Goal: Information Seeking & Learning: Find specific fact

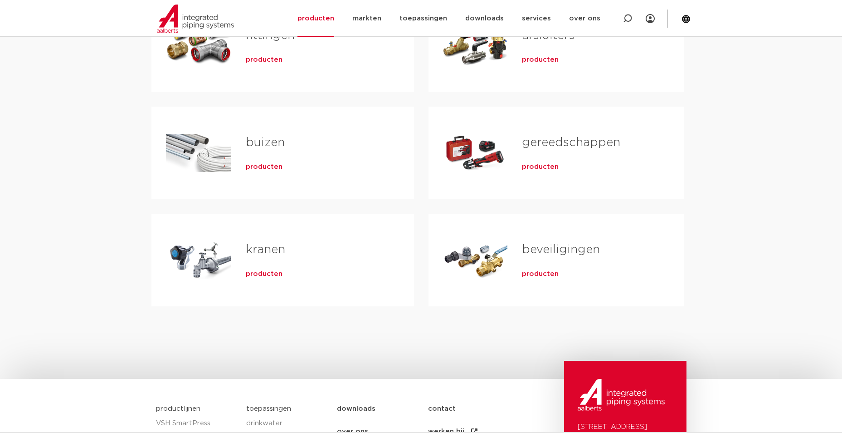
scroll to position [181, 0]
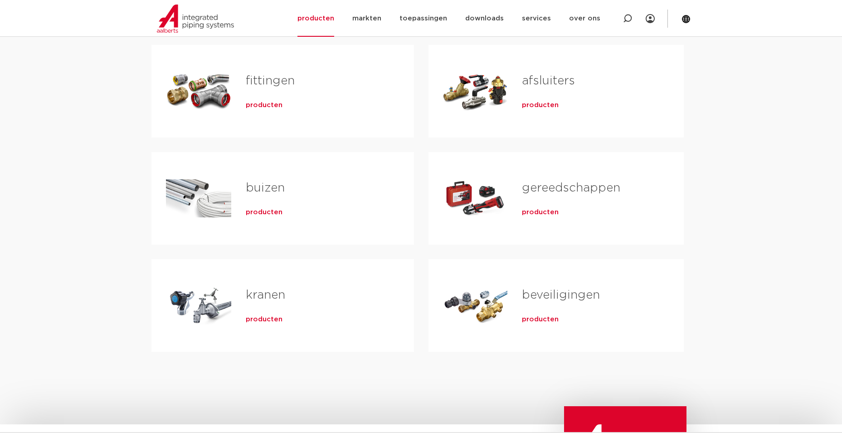
click at [263, 106] on span "producten" at bounding box center [264, 105] width 37 height 9
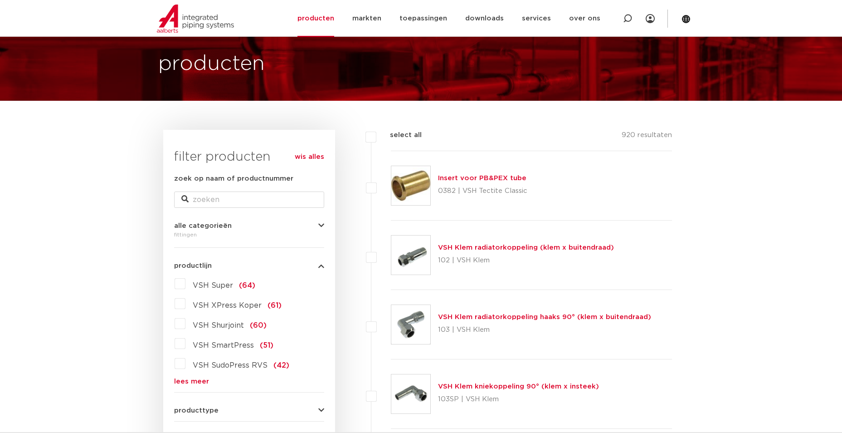
scroll to position [91, 0]
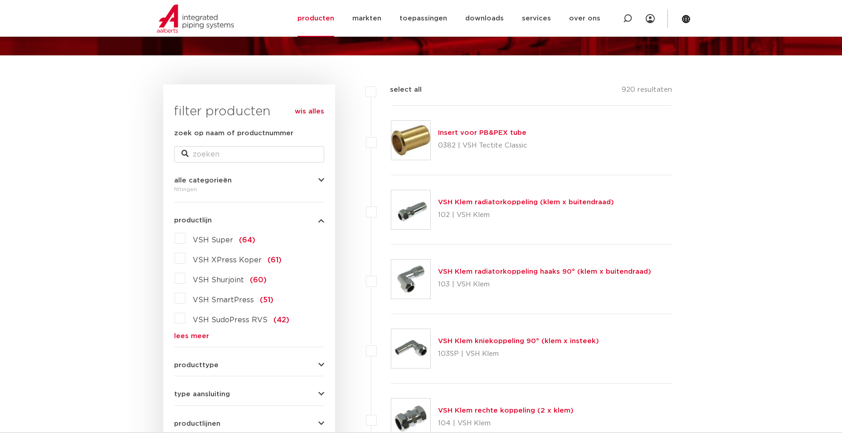
click at [185, 234] on label "VSH Super (64)" at bounding box center [220, 238] width 70 height 15
click at [0, 0] on input "VSH Super (64)" at bounding box center [0, 0] width 0 height 0
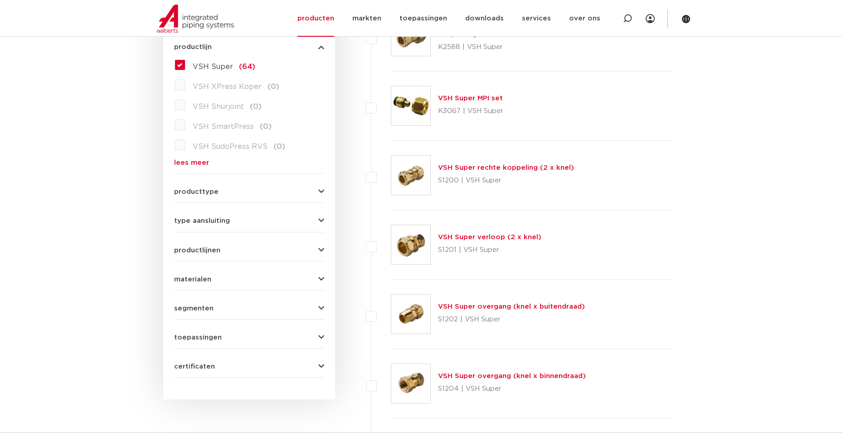
scroll to position [272, 0]
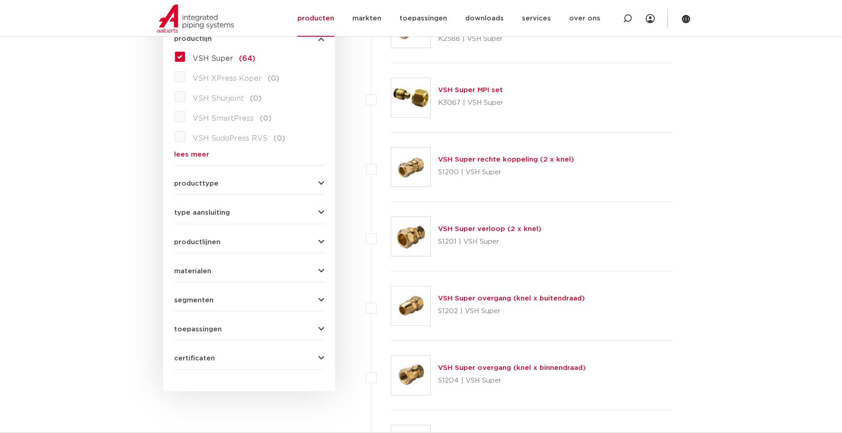
click at [323, 328] on icon "button" at bounding box center [321, 329] width 6 height 7
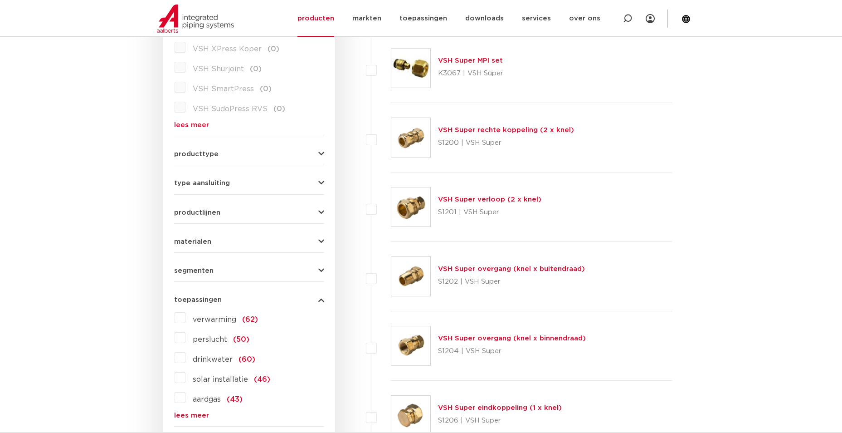
scroll to position [317, 0]
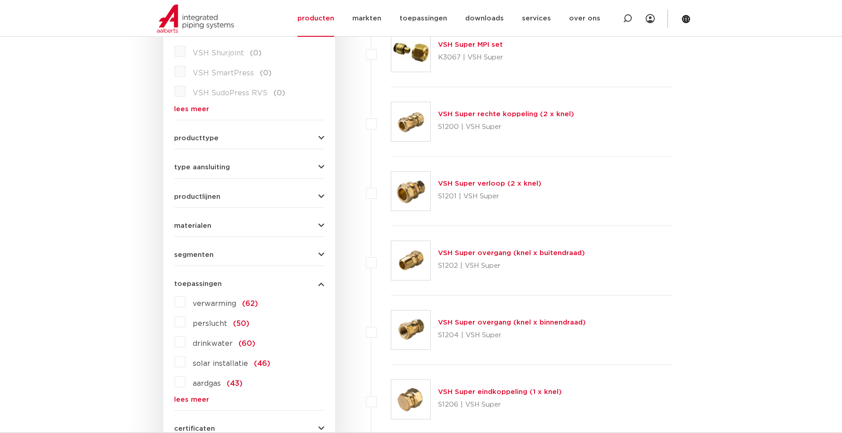
click at [212, 348] on label "drinkwater (60)" at bounding box center [220, 341] width 70 height 15
click at [0, 0] on input "drinkwater (60)" at bounding box center [0, 0] width 0 height 0
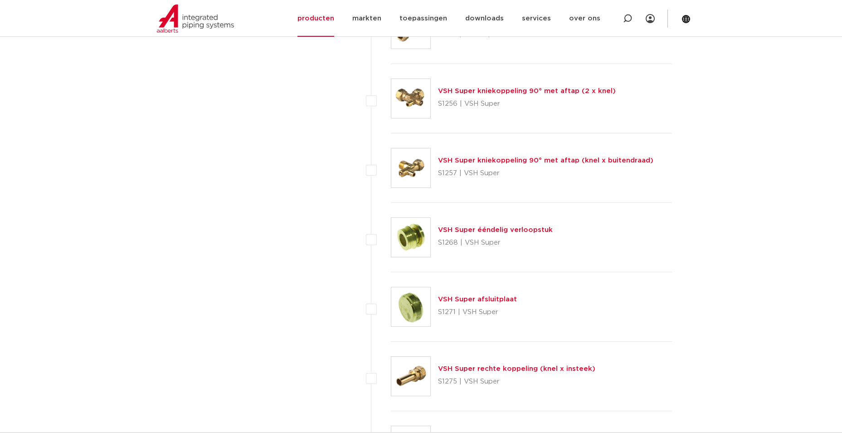
scroll to position [2675, 0]
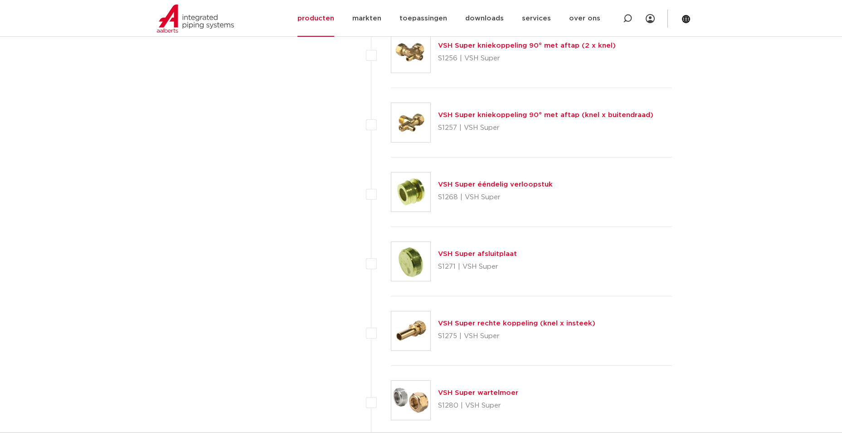
click at [488, 254] on link "VSH Super afsluitplaat" at bounding box center [477, 253] width 79 height 7
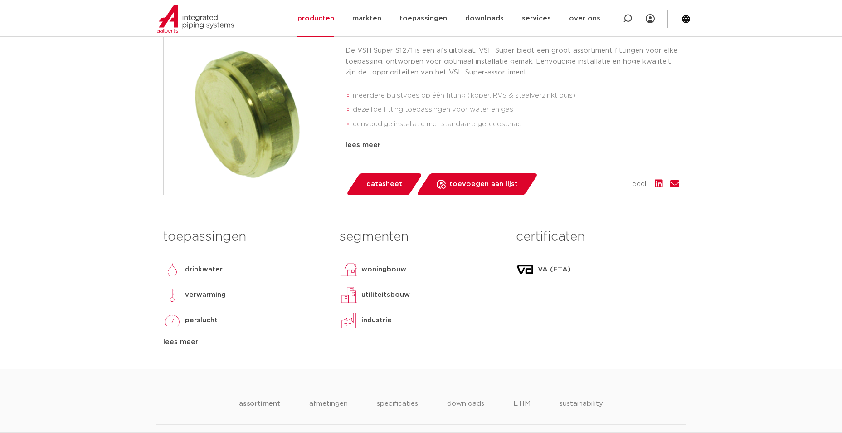
scroll to position [181, 0]
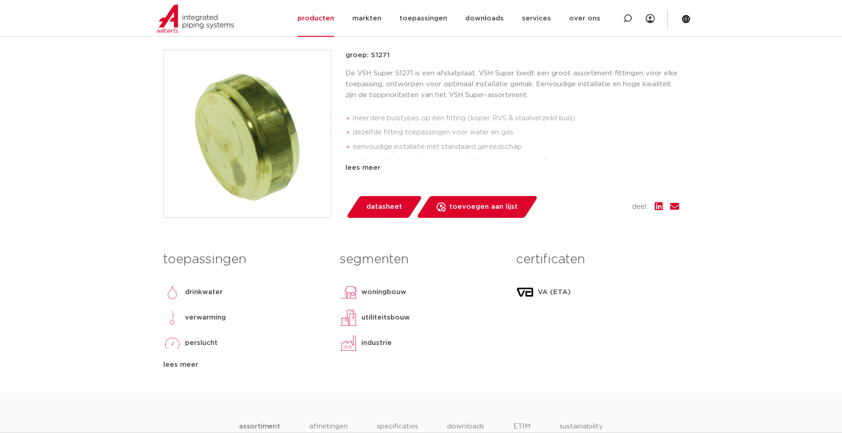
drag, startPoint x: 371, startPoint y: 54, endPoint x: 400, endPoint y: 57, distance: 29.2
click at [400, 57] on p "groep: S1271" at bounding box center [513, 55] width 334 height 11
copy p "S1271"
